Goal: Navigation & Orientation: Find specific page/section

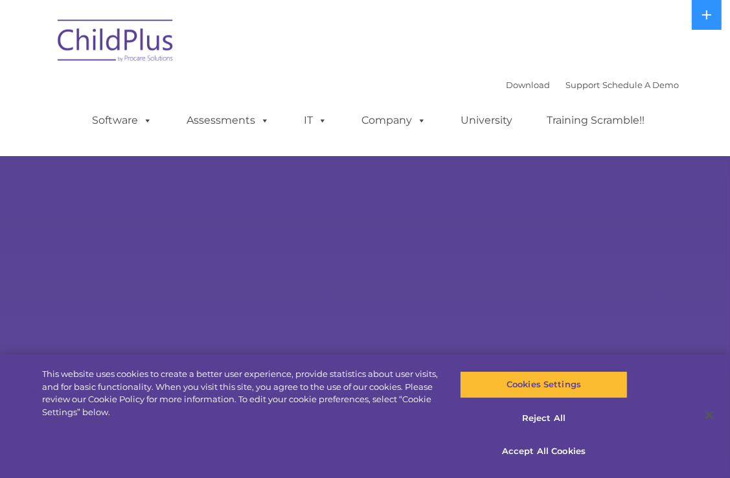
select select "MEDIUM"
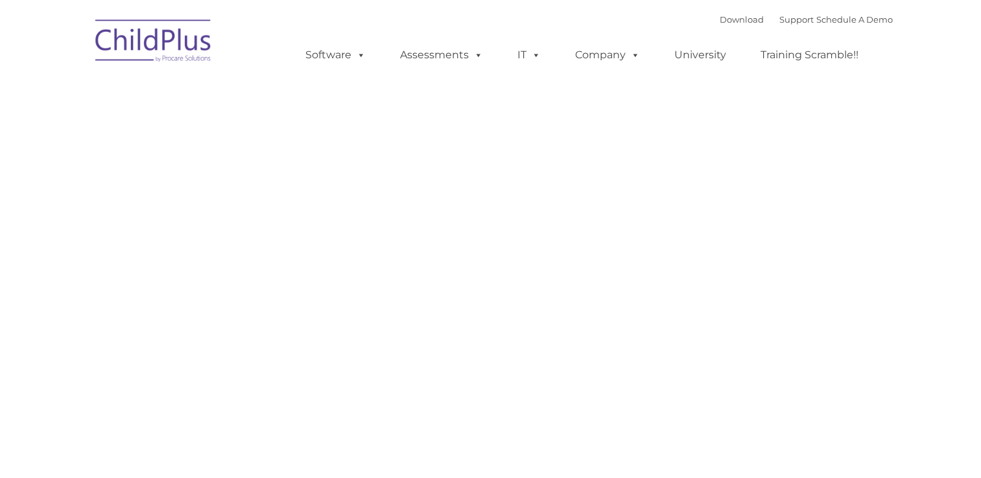
type input ""
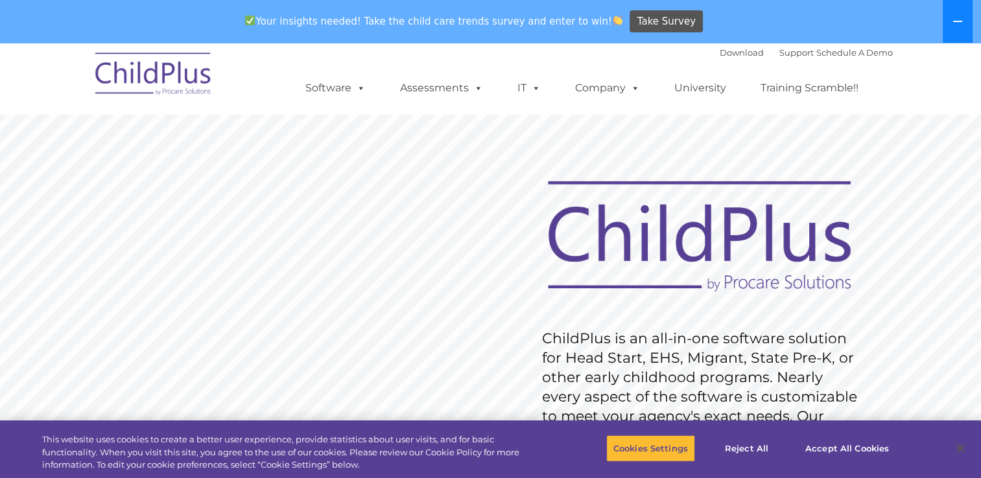
click at [955, 28] on button at bounding box center [957, 21] width 30 height 43
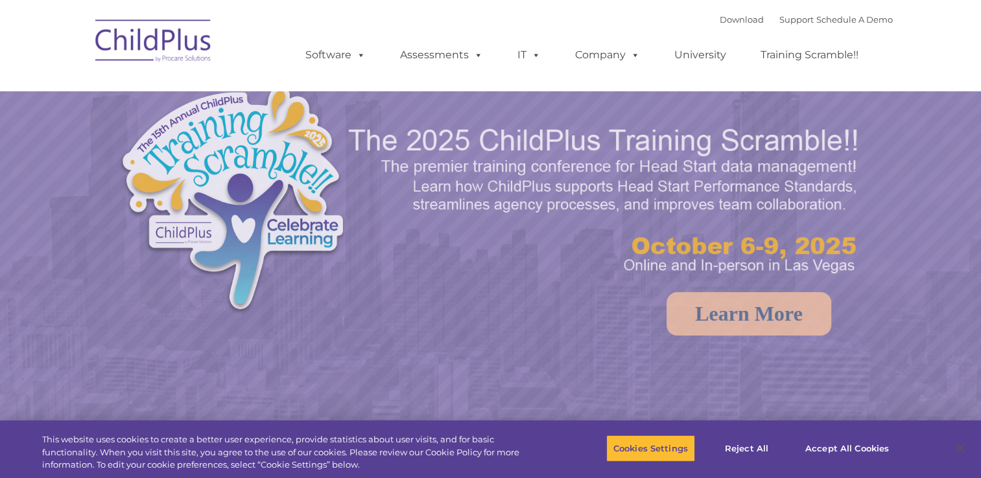
select select "MEDIUM"
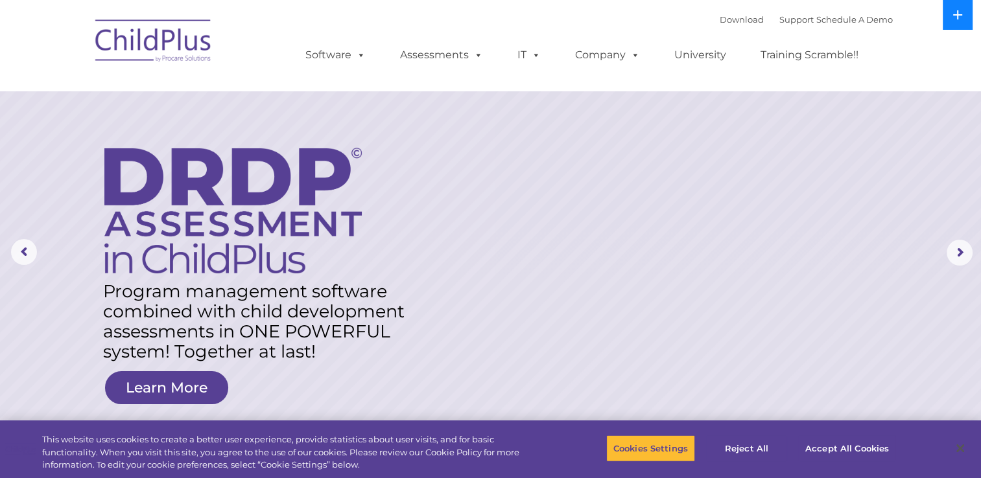
click at [961, 17] on icon at bounding box center [957, 15] width 10 height 10
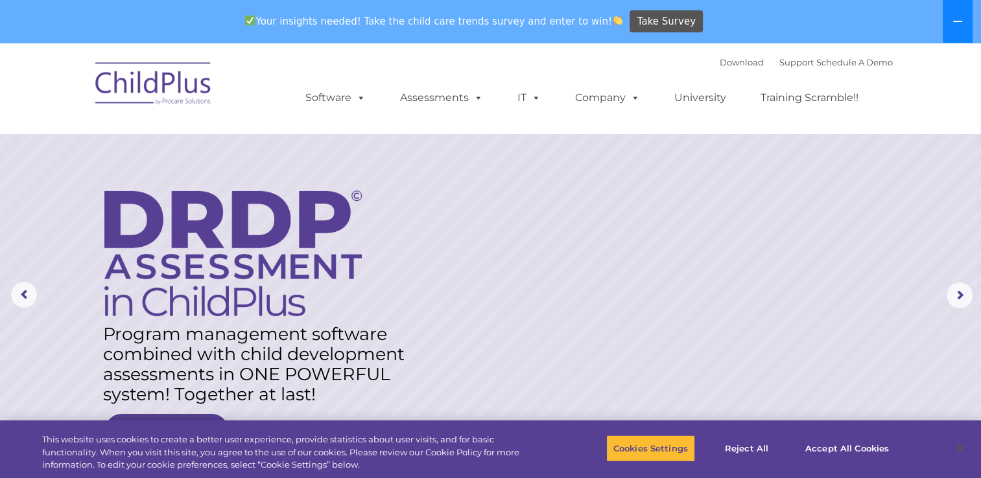
click at [961, 17] on icon at bounding box center [957, 21] width 10 height 10
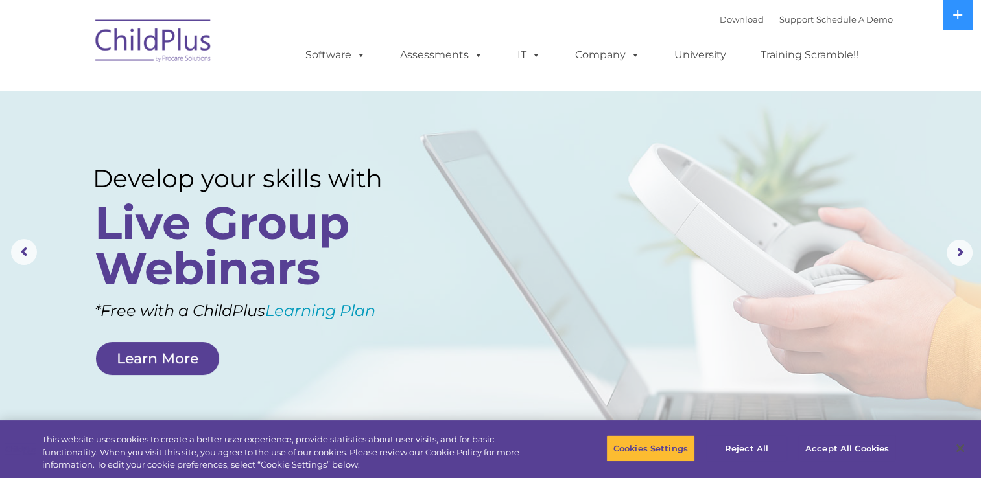
click at [8, 1] on nav "Download Support | Schedule A Demo  MENU MENU Software ChildPlus: The original…" at bounding box center [490, 45] width 981 height 91
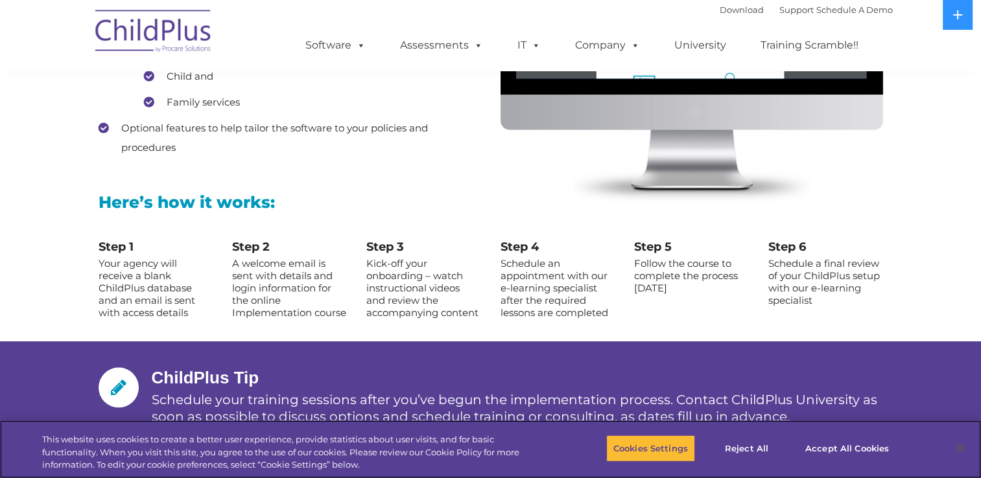
scroll to position [1335, 0]
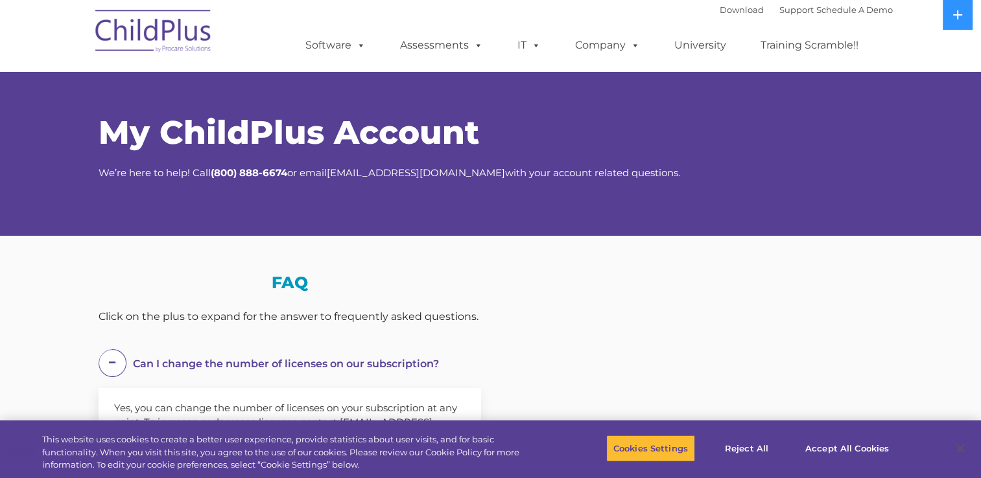
select select "MEDIUM"
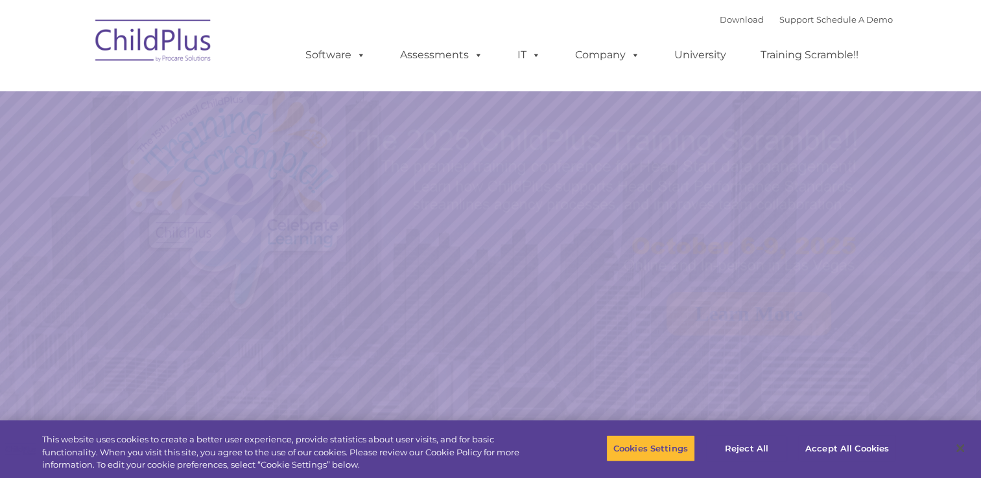
select select "MEDIUM"
